Goal: Information Seeking & Learning: Learn about a topic

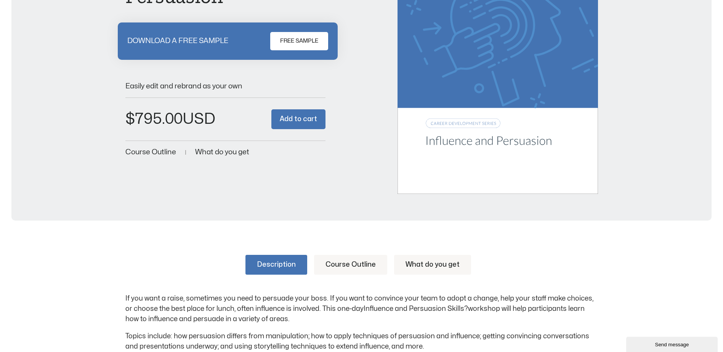
scroll to position [267, 0]
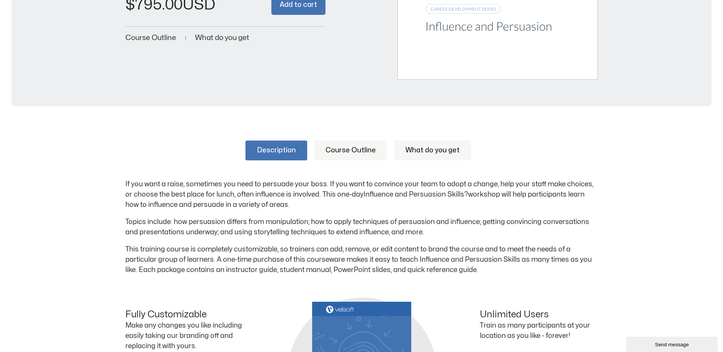
click at [424, 153] on link "What do you get" at bounding box center [432, 151] width 77 height 20
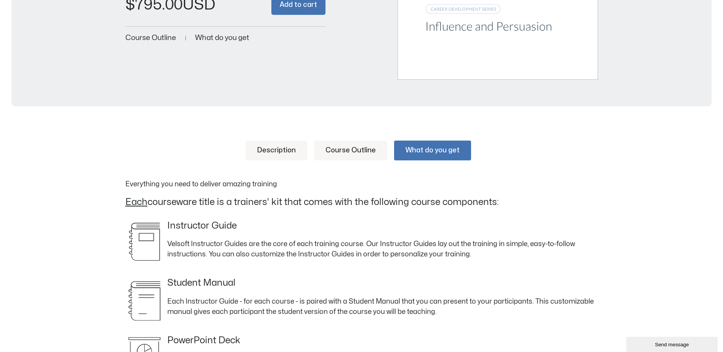
click at [281, 150] on link "Description" at bounding box center [277, 151] width 62 height 20
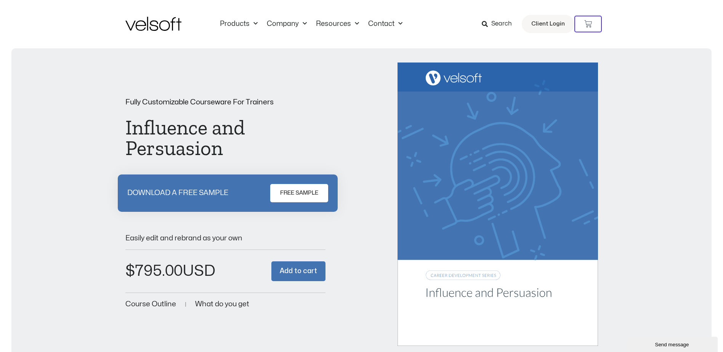
scroll to position [0, 0]
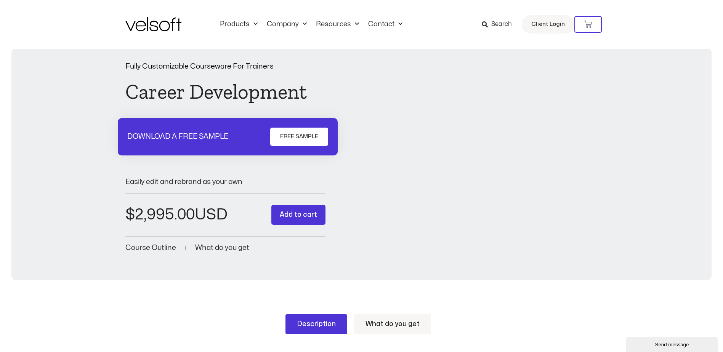
click at [229, 249] on span "What do you get" at bounding box center [222, 247] width 54 height 7
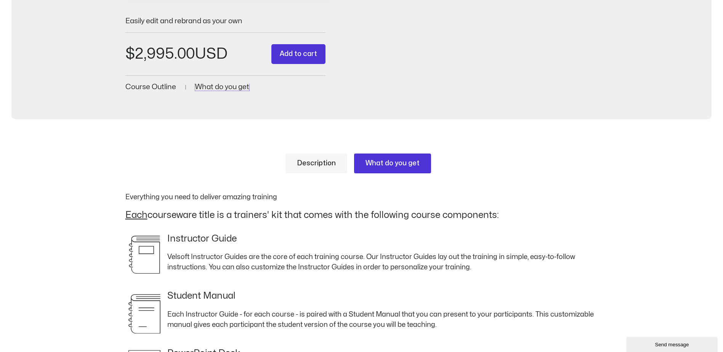
scroll to position [153, 0]
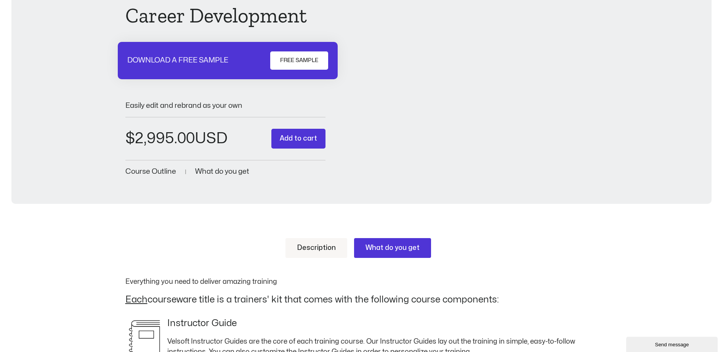
click at [156, 173] on span "Course Outline" at bounding box center [150, 171] width 51 height 7
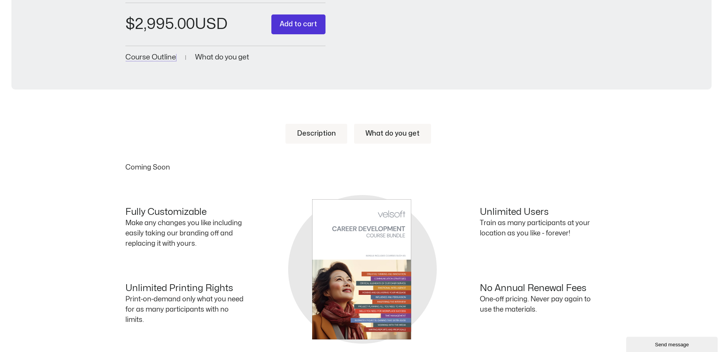
scroll to position [295, 0]
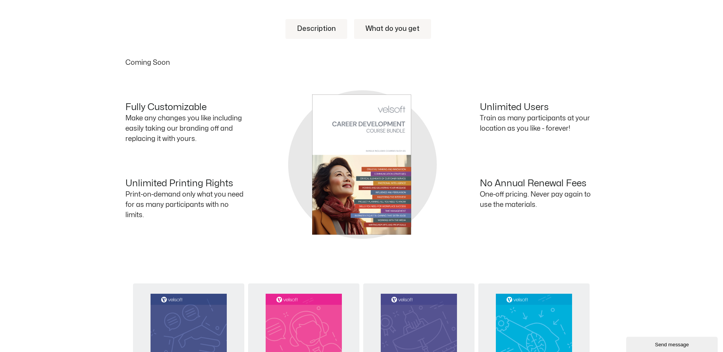
click at [325, 30] on link "Description" at bounding box center [317, 29] width 62 height 20
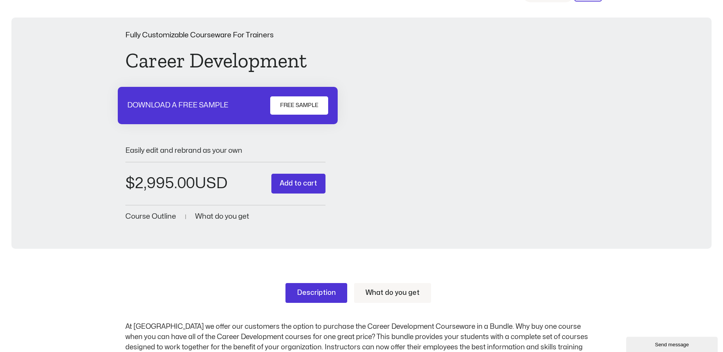
scroll to position [0, 0]
